Goal: Find specific page/section: Find specific page/section

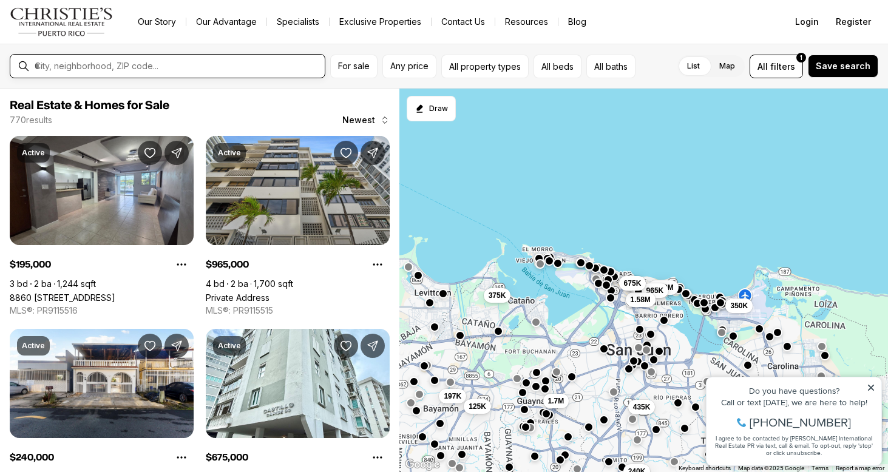
click at [160, 67] on input "text" at bounding box center [177, 66] width 285 height 11
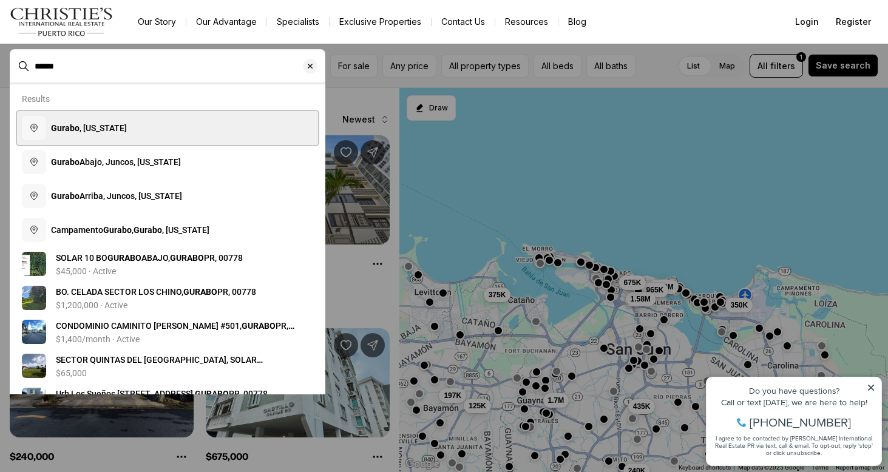
click at [97, 131] on span "Gurabo , [US_STATE]" at bounding box center [89, 128] width 76 height 10
type input "**********"
